Goal: Transaction & Acquisition: Obtain resource

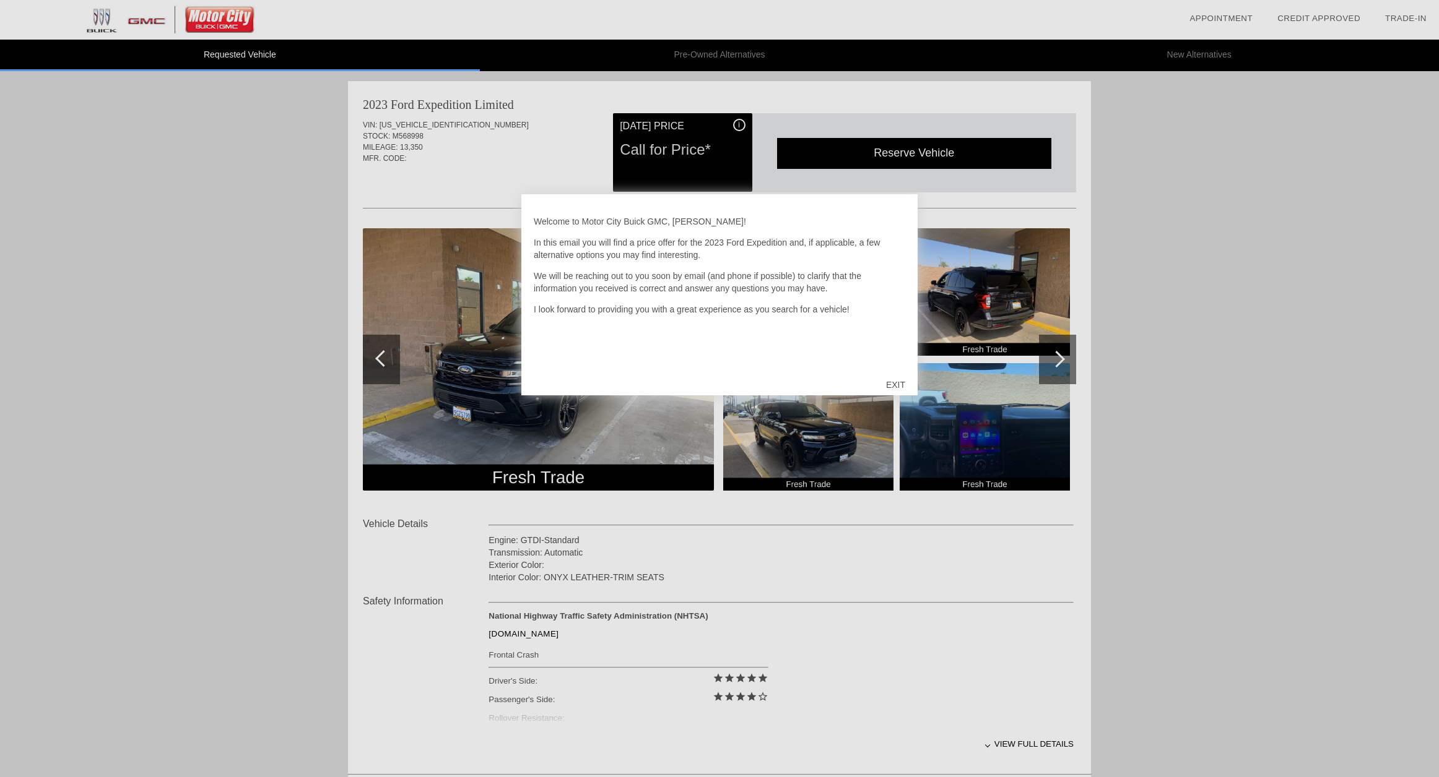
click at [894, 384] on div "EXIT" at bounding box center [895, 384] width 44 height 37
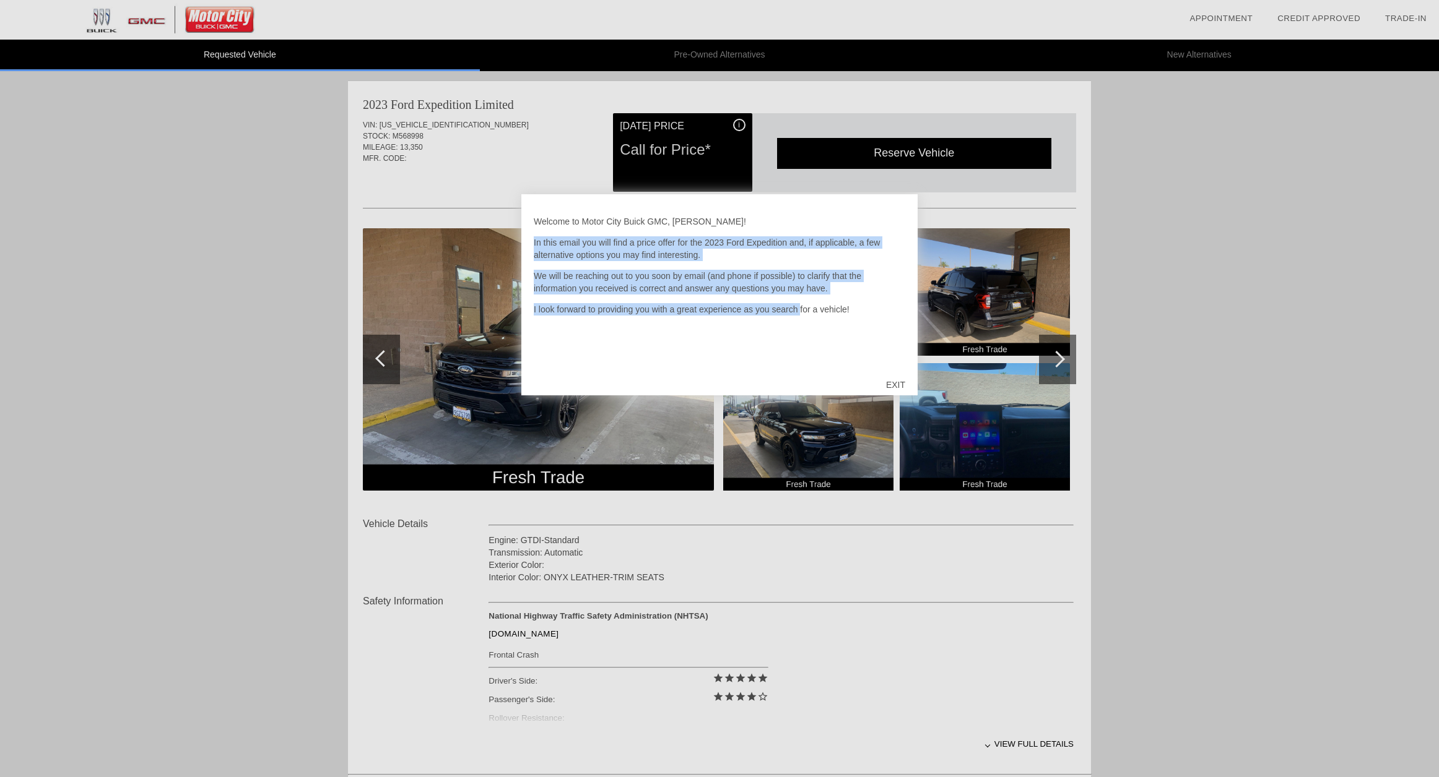
drag, startPoint x: 550, startPoint y: 230, endPoint x: 806, endPoint y: 315, distance: 269.4
click at [804, 315] on div "Welcome to Motor City Buick GMC, [PERSON_NAME]! In this email you will find a p…" at bounding box center [719, 287] width 371 height 161
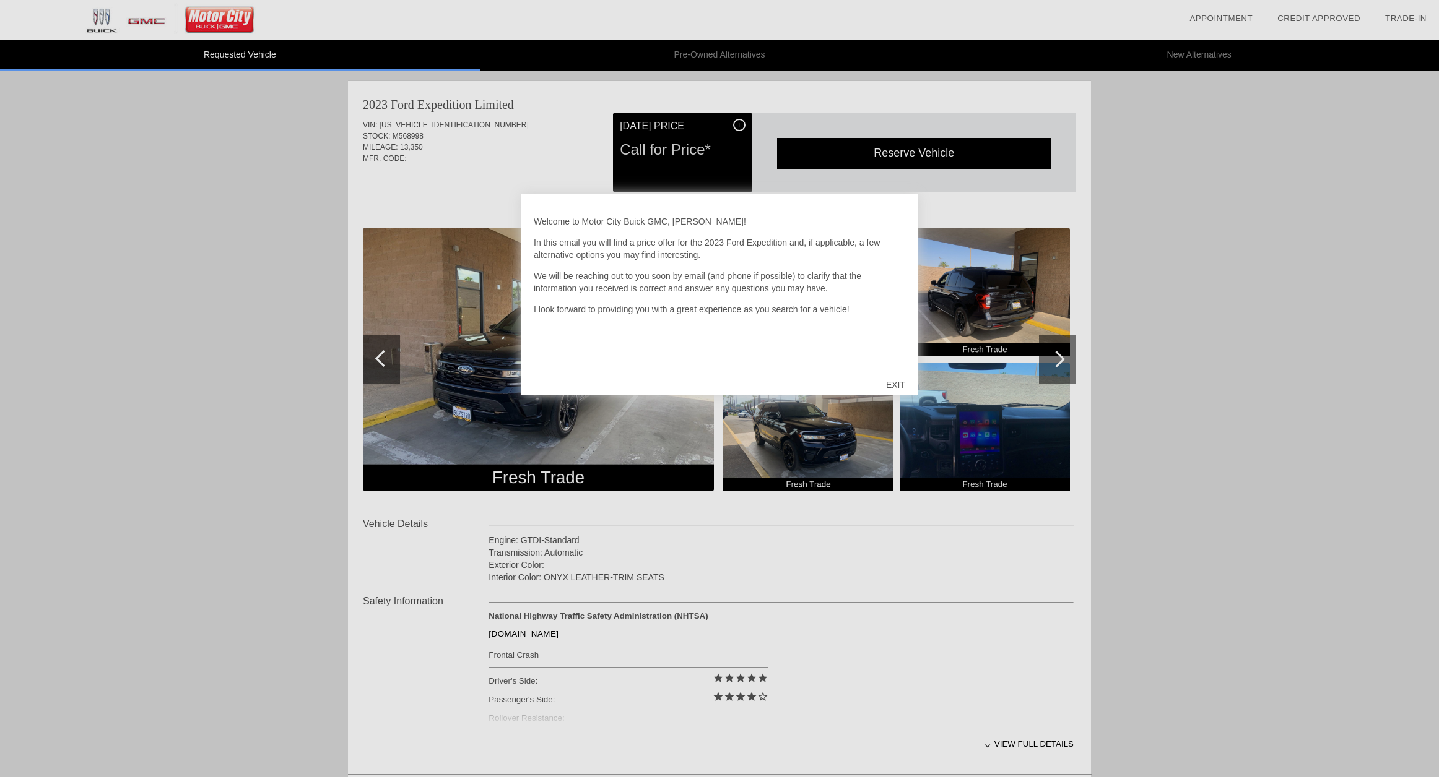
click at [903, 383] on div "EXIT" at bounding box center [895, 384] width 44 height 37
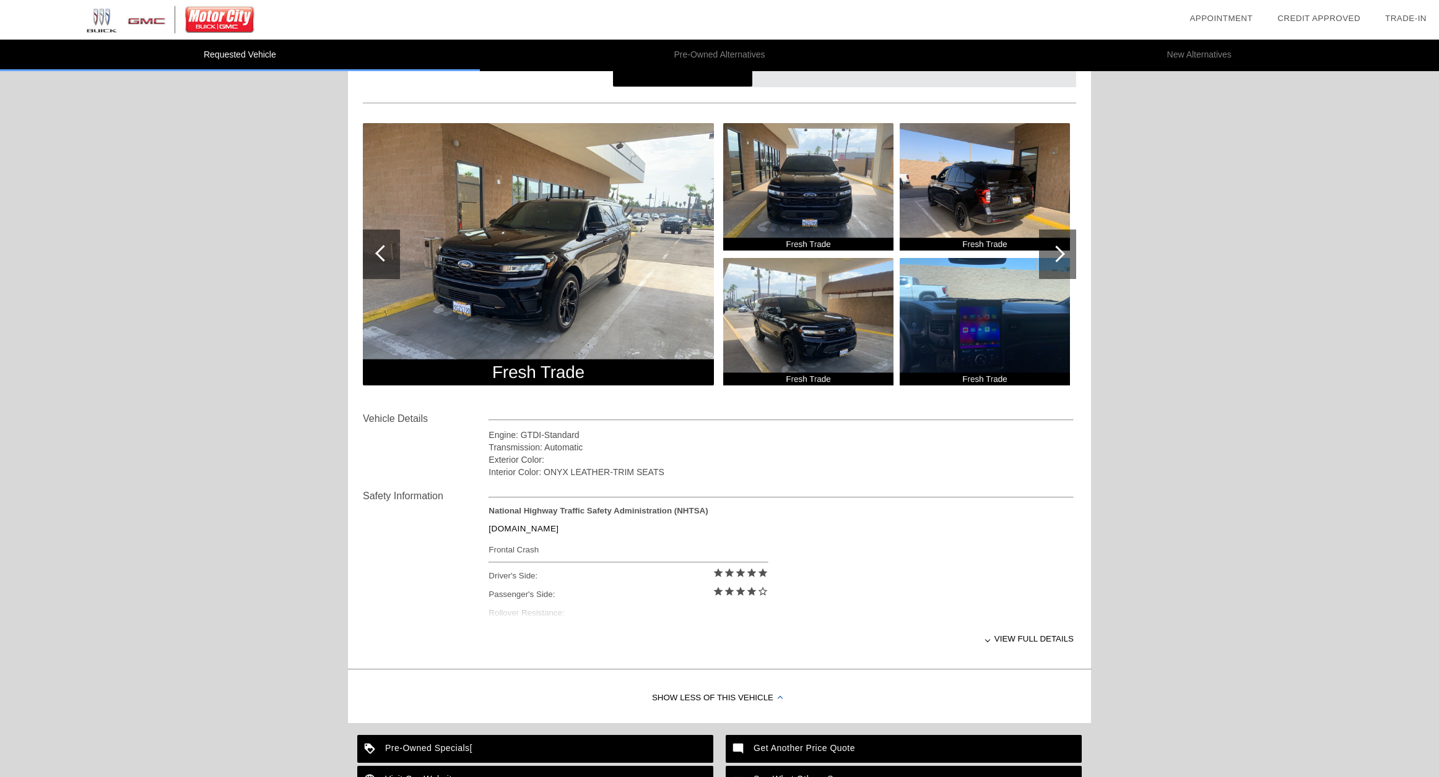
scroll to position [263, 0]
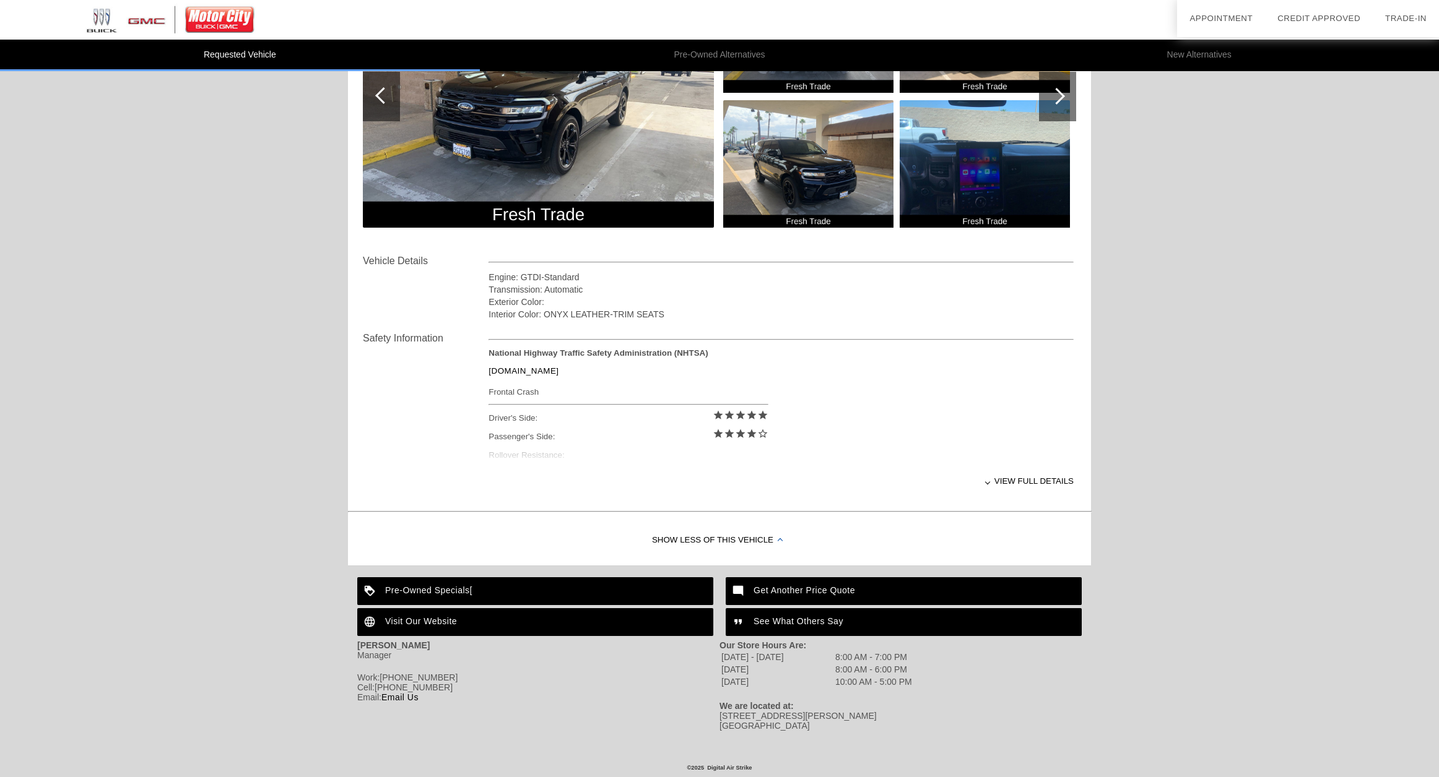
click at [1058, 480] on div "View full details" at bounding box center [780, 481] width 585 height 30
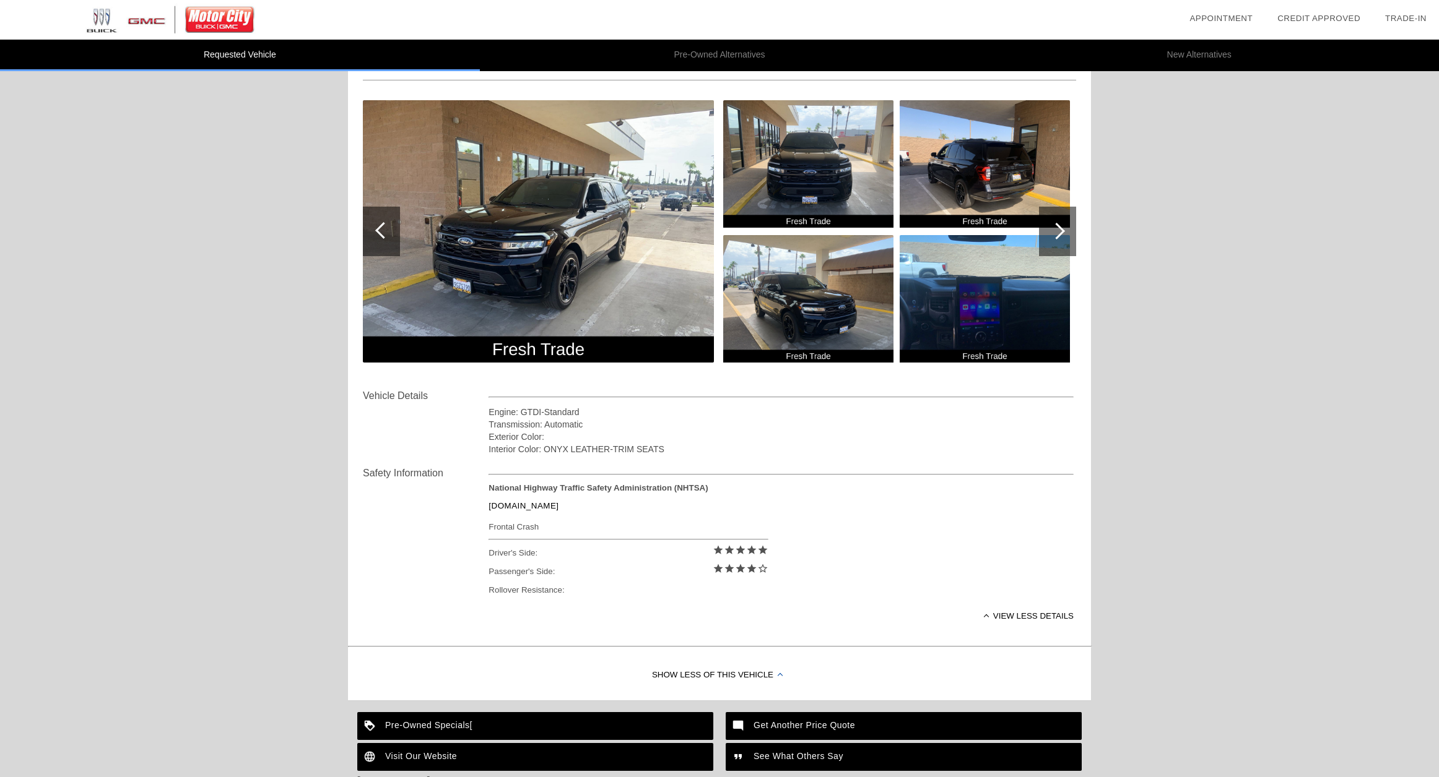
scroll to position [0, 0]
